Goal: Transaction & Acquisition: Book appointment/travel/reservation

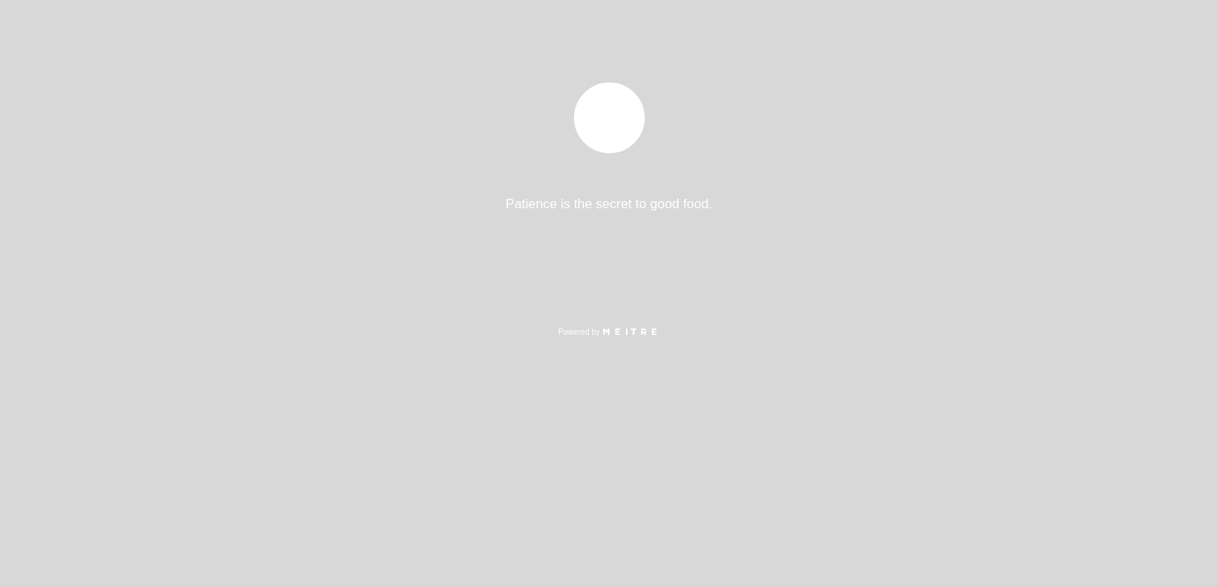
select select "pt"
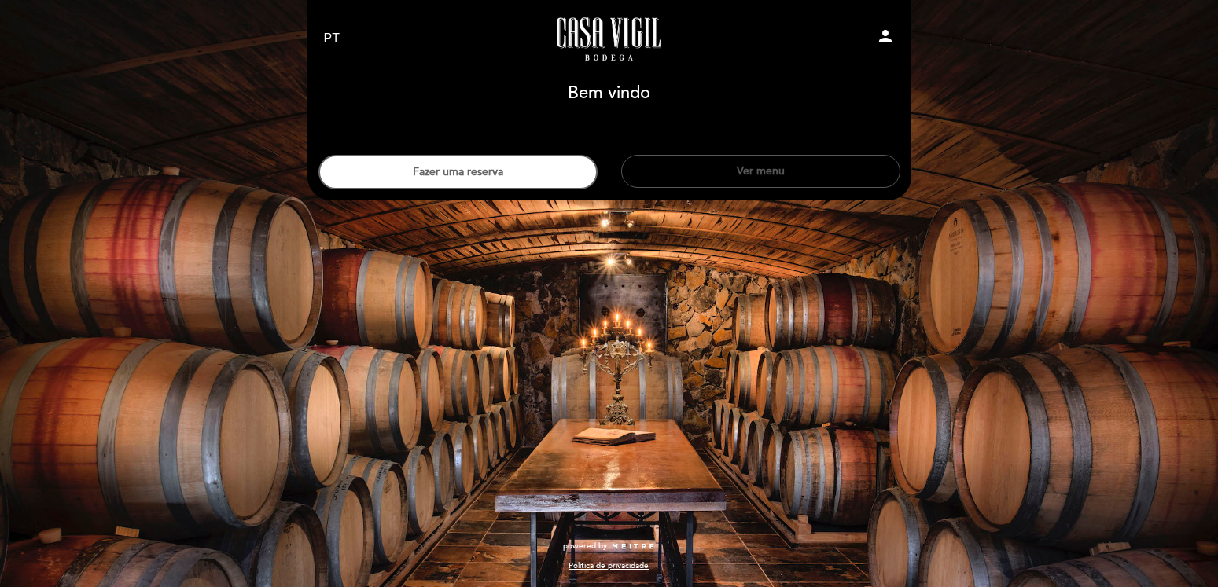
click at [769, 167] on button "Ver menu" at bounding box center [760, 171] width 279 height 33
click at [440, 179] on button "Fazer uma reserva" at bounding box center [457, 172] width 279 height 35
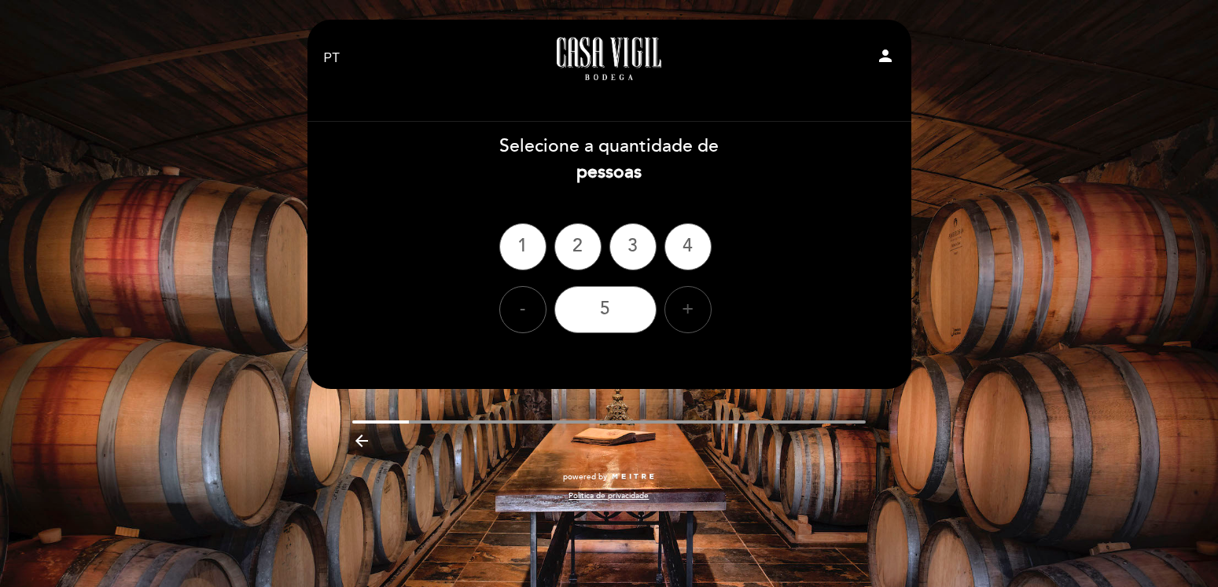
click at [681, 311] on div "+" at bounding box center [687, 309] width 47 height 47
click at [618, 309] on div "8" at bounding box center [605, 309] width 102 height 47
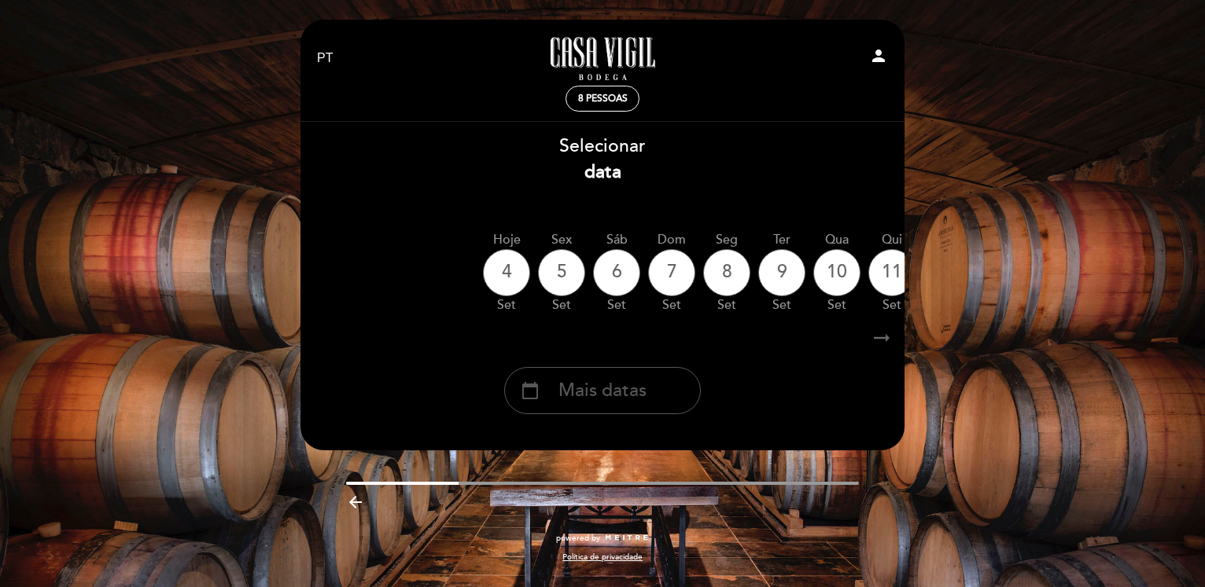
click at [610, 396] on span "Mais datas" at bounding box center [602, 391] width 88 height 26
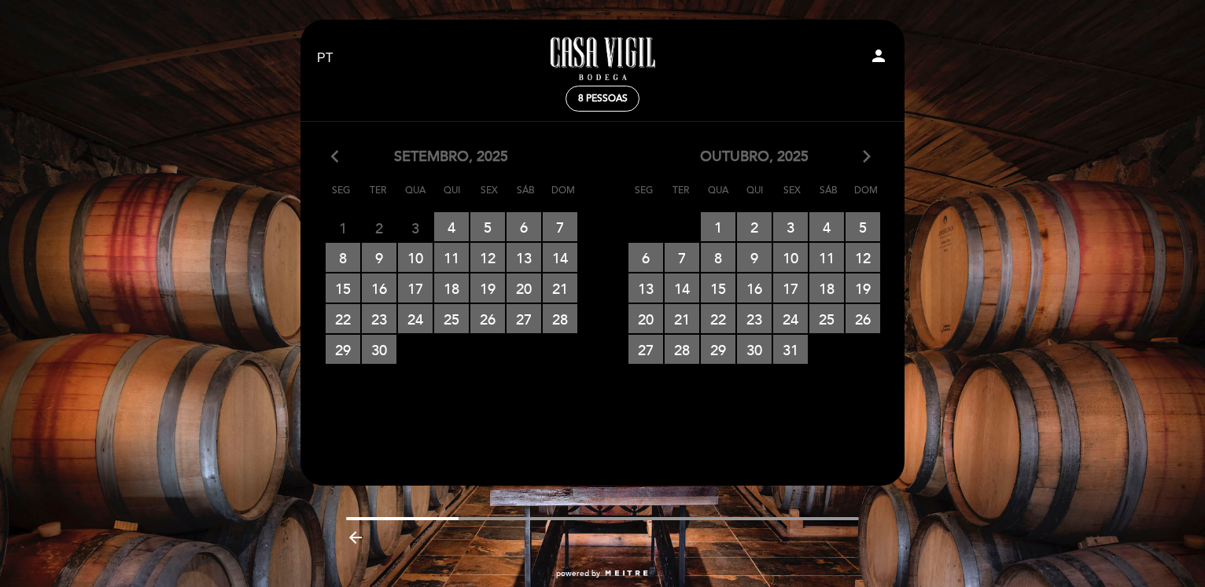
click at [862, 153] on icon "arrow_forward_ios" at bounding box center [866, 157] width 14 height 20
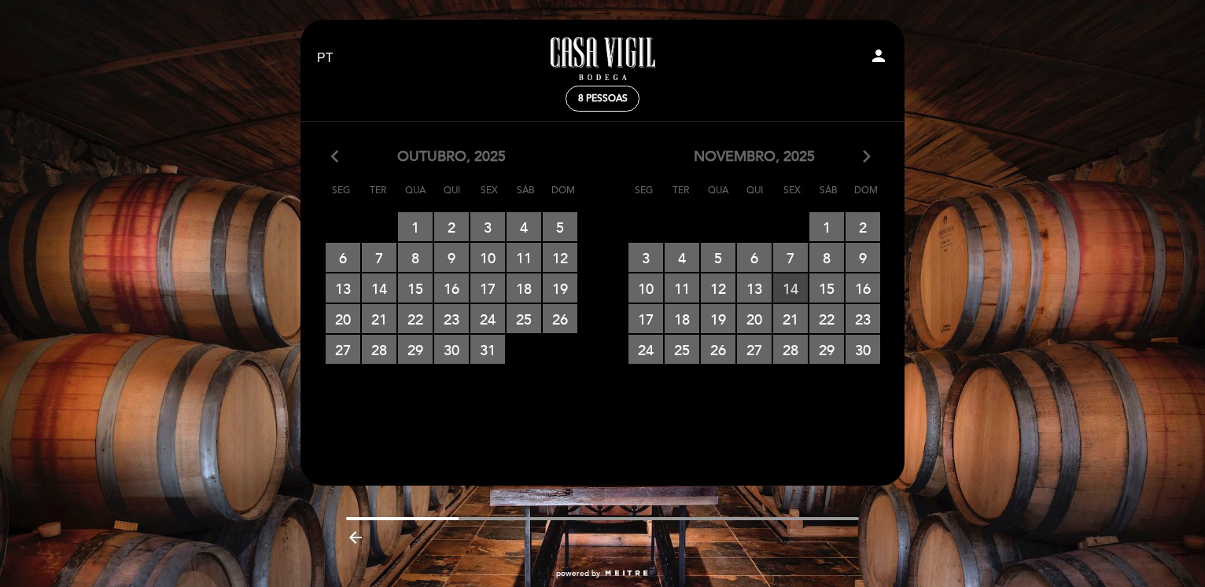
click at [793, 282] on span "14 RESERVAS DISPONÍVEIS" at bounding box center [790, 288] width 35 height 29
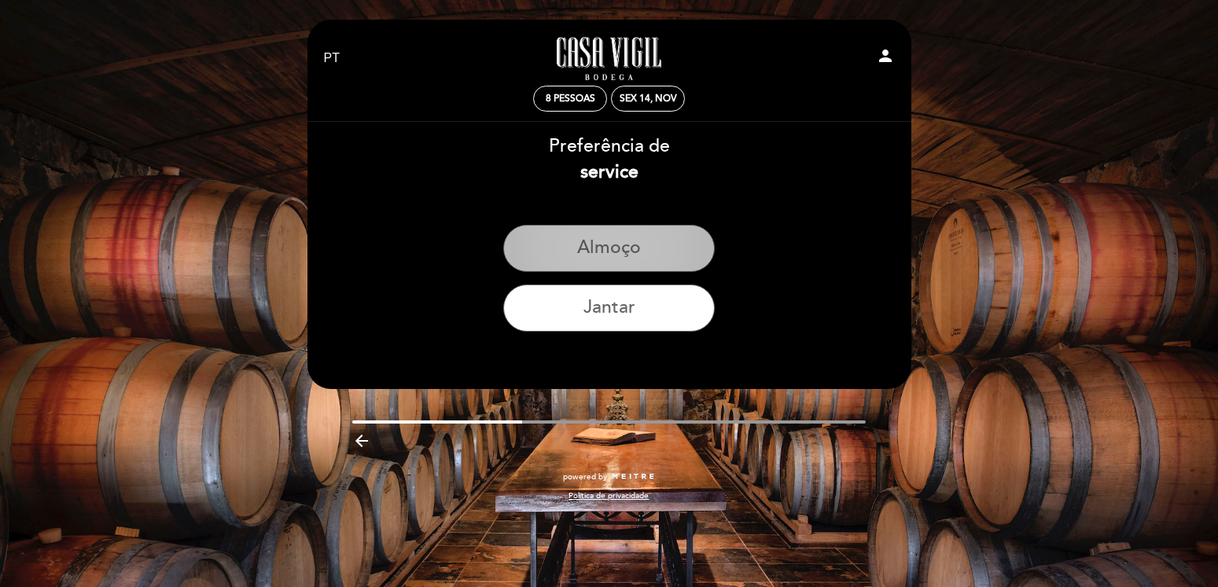
click at [630, 241] on button "Almoço" at bounding box center [609, 248] width 212 height 47
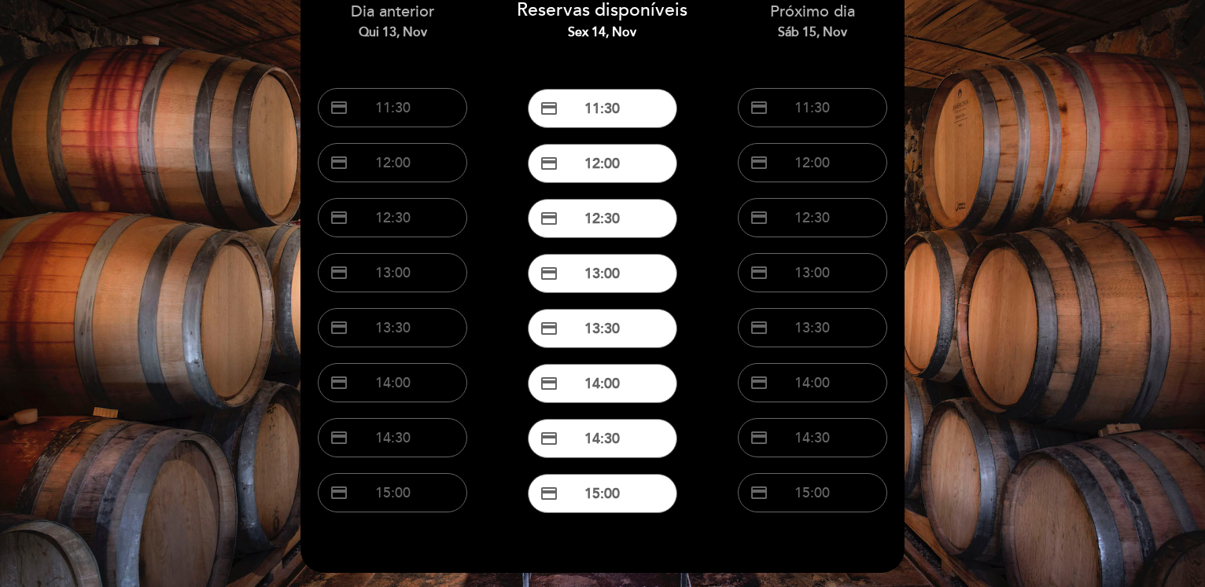
scroll to position [160, 0]
